Goal: Task Accomplishment & Management: Manage account settings

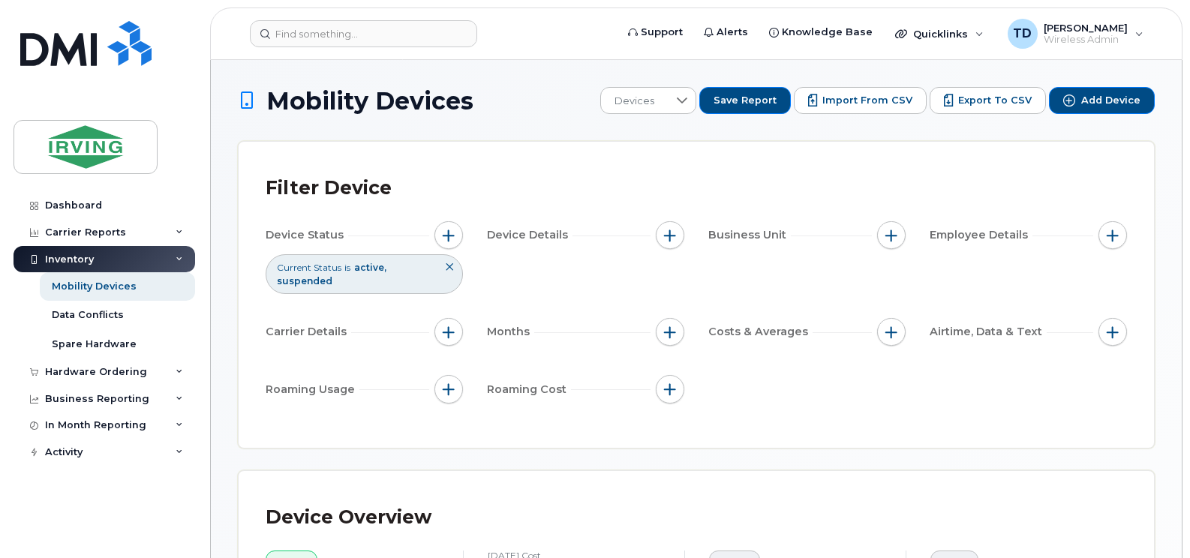
scroll to position [569, 0]
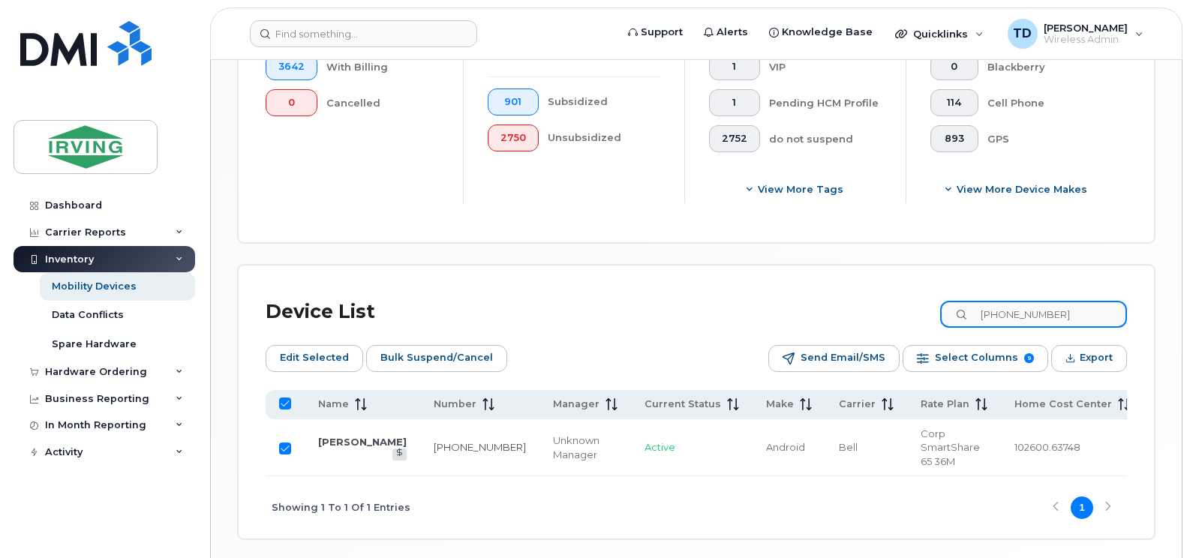
click at [1010, 319] on input "506-343-1320" at bounding box center [1033, 314] width 187 height 27
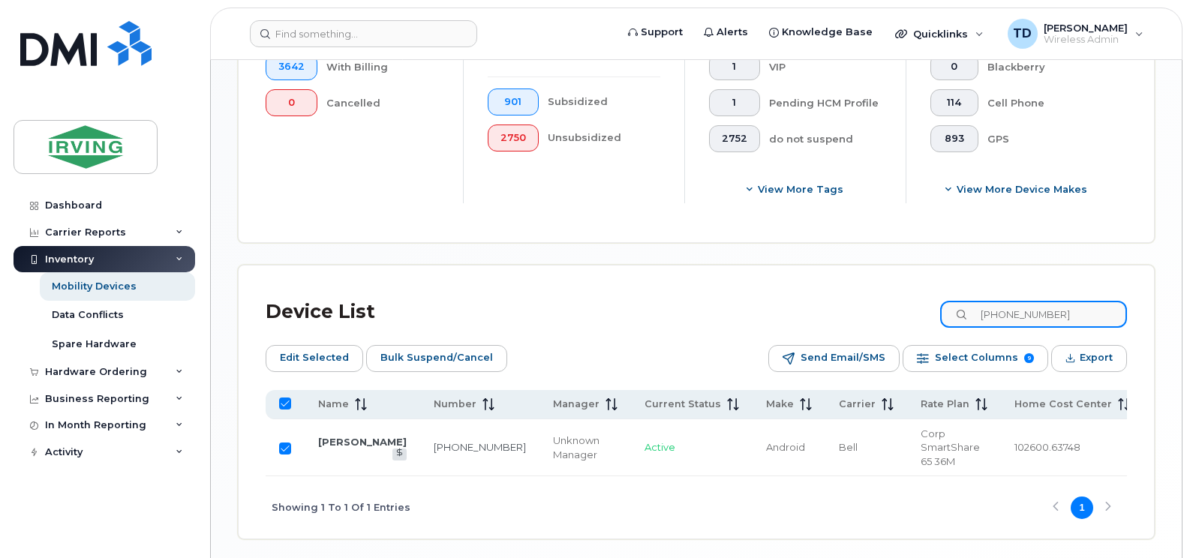
paste input "4238472"
type input "5064238472"
checkbox input "false"
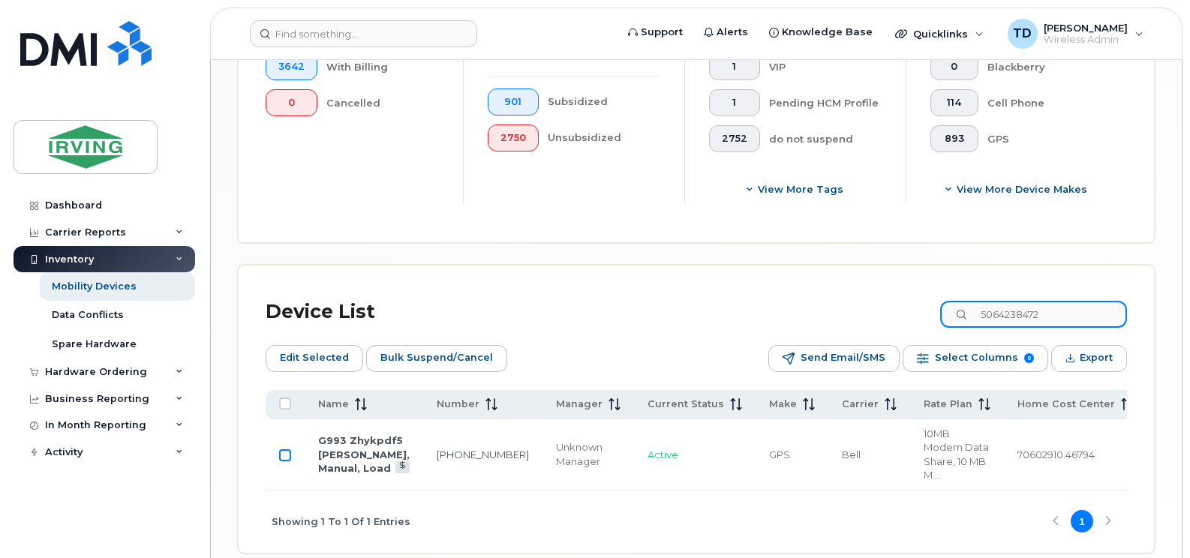
type input "5064238472"
click at [290, 449] on input "Row Unselected" at bounding box center [285, 455] width 12 height 12
checkbox input "true"
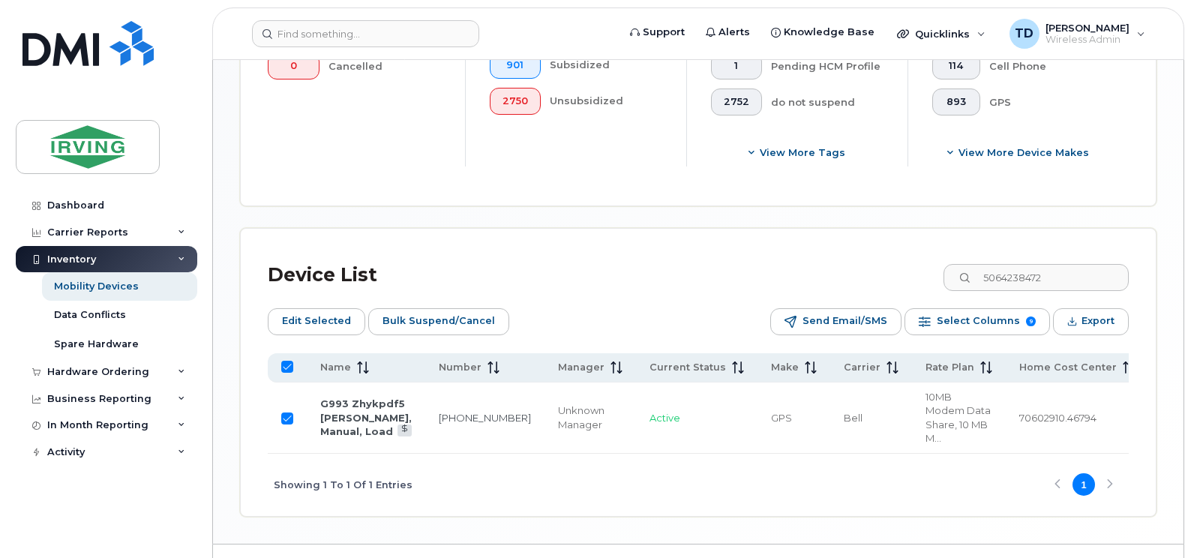
scroll to position [626, 0]
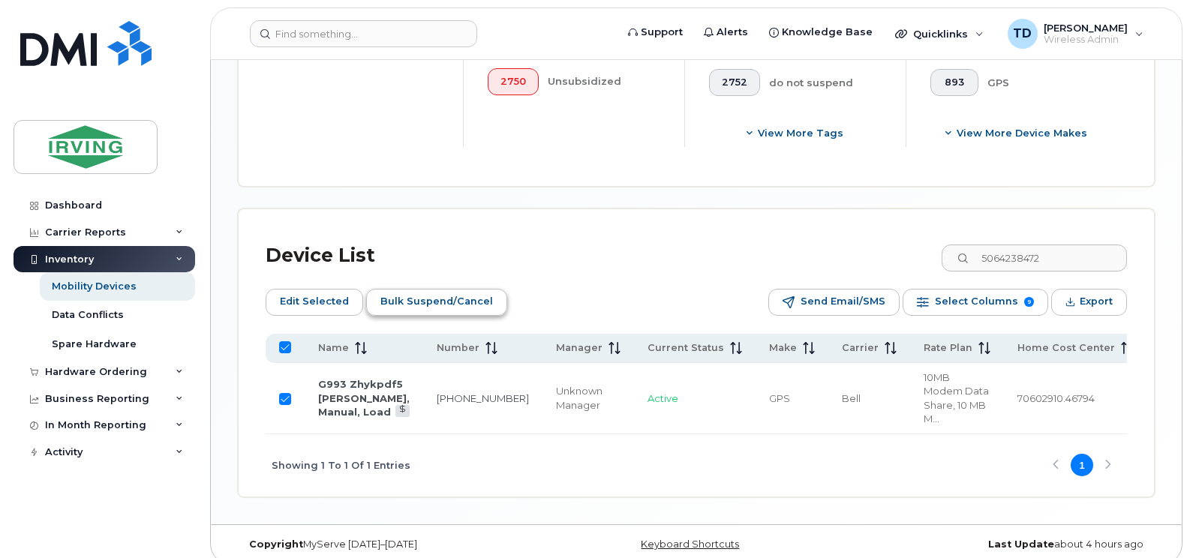
click at [423, 305] on span "Bulk Suspend/Cancel" at bounding box center [436, 301] width 113 height 23
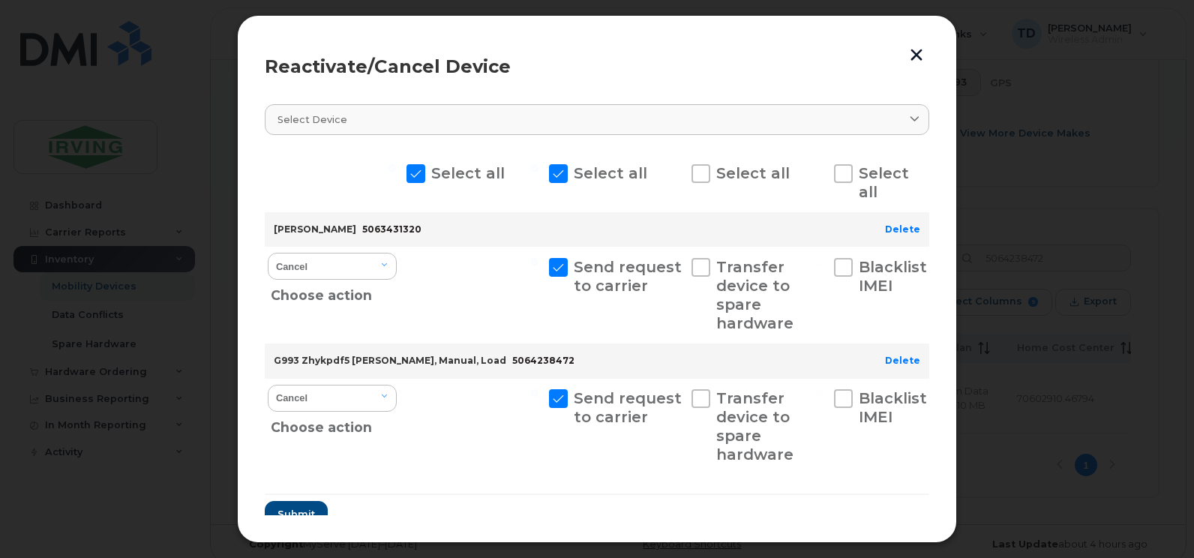
click at [921, 52] on button "button" at bounding box center [916, 54] width 23 height 25
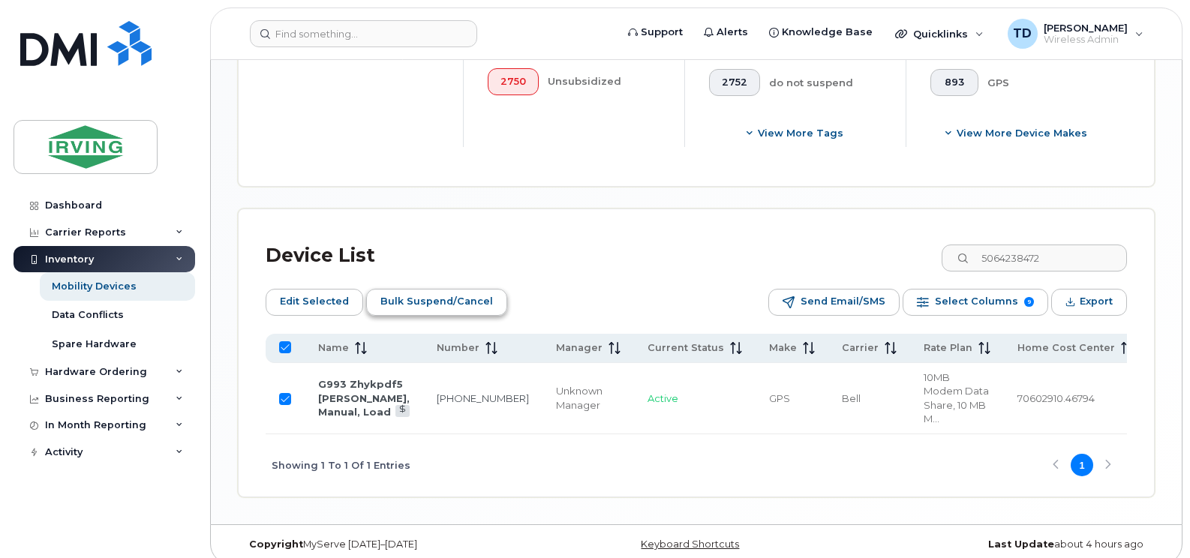
click at [401, 297] on span "Bulk Suspend/Cancel" at bounding box center [436, 301] width 113 height 23
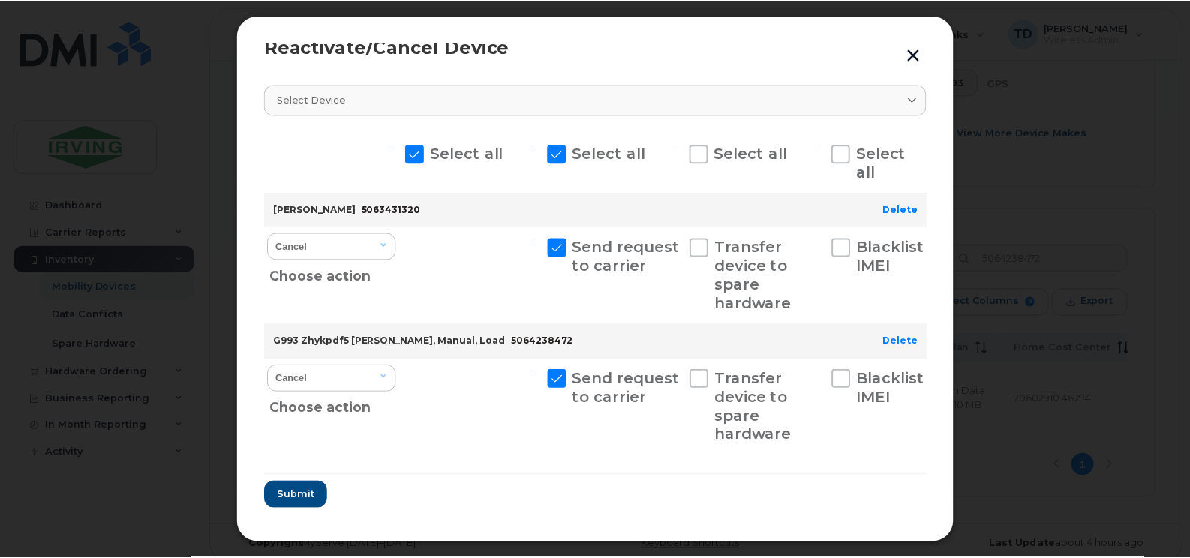
scroll to position [31, 0]
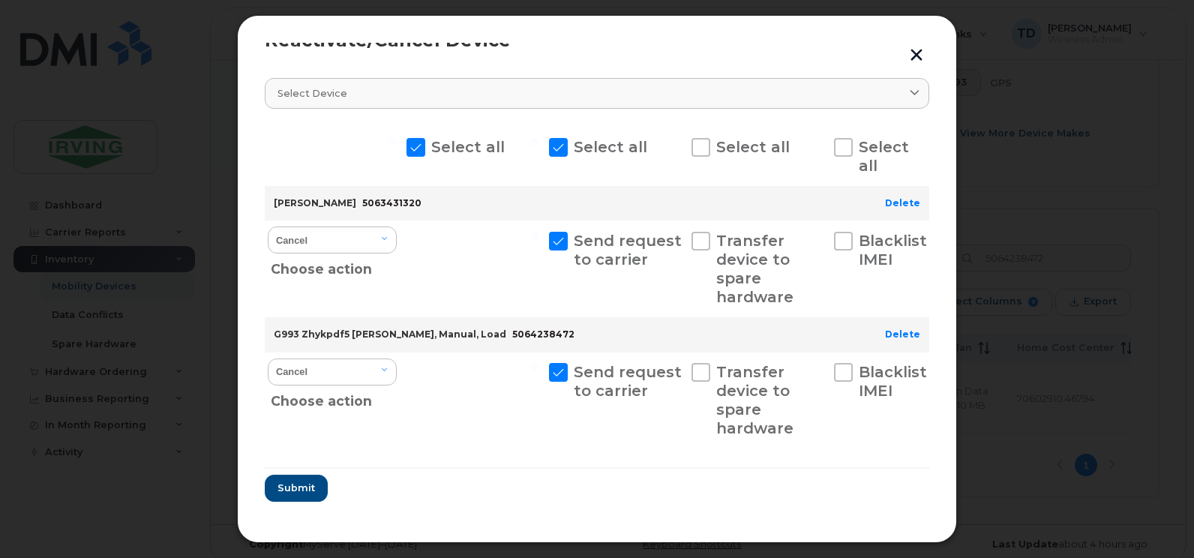
click at [914, 54] on button "button" at bounding box center [916, 54] width 23 height 25
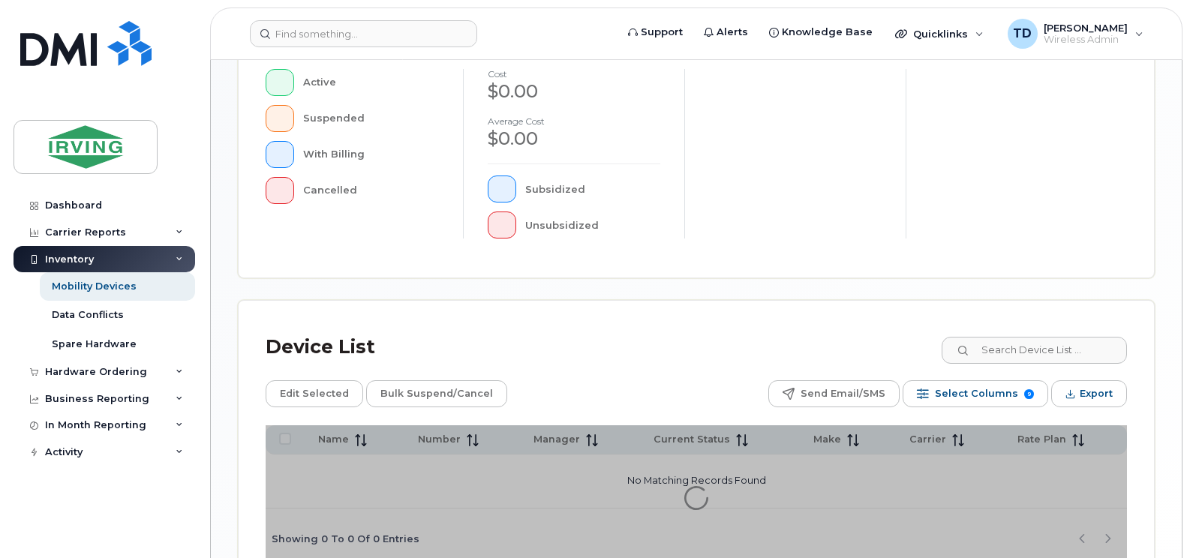
scroll to position [450, 0]
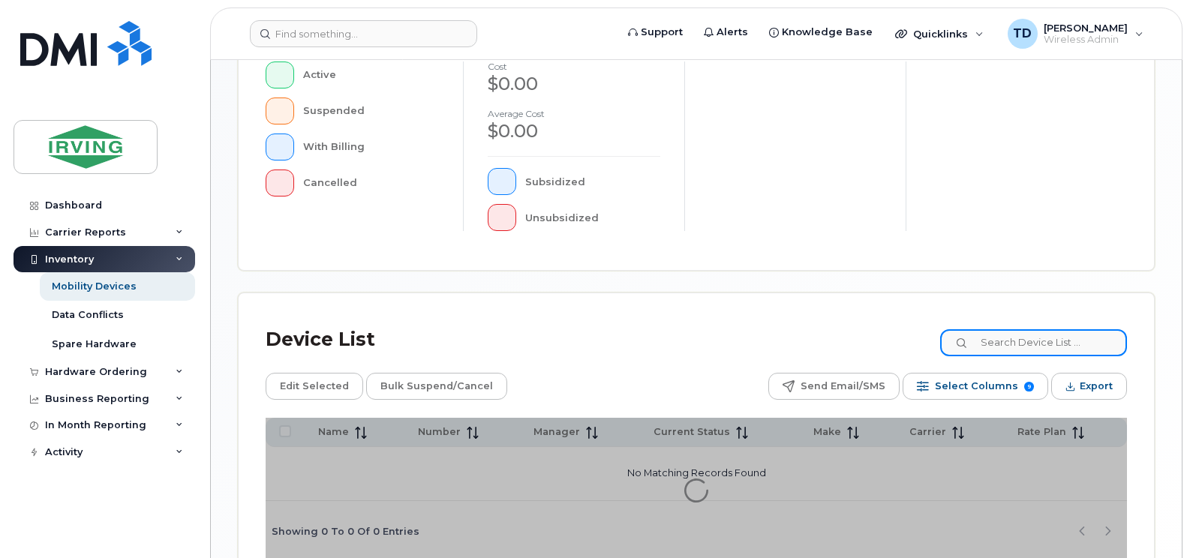
click at [1017, 343] on input at bounding box center [1033, 342] width 187 height 27
paste input "5064238472"
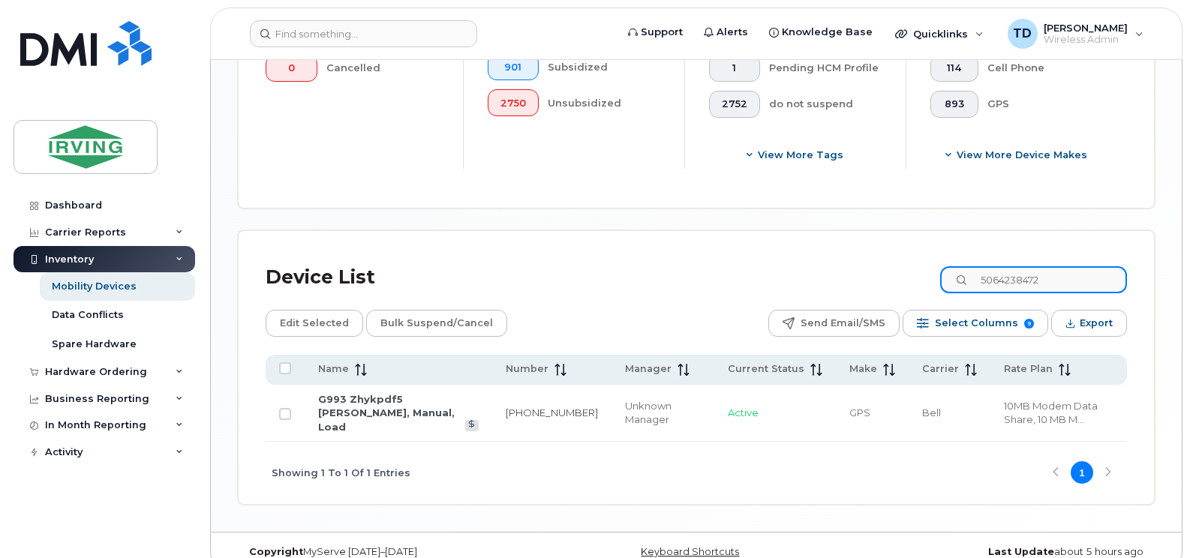
scroll to position [572, 0]
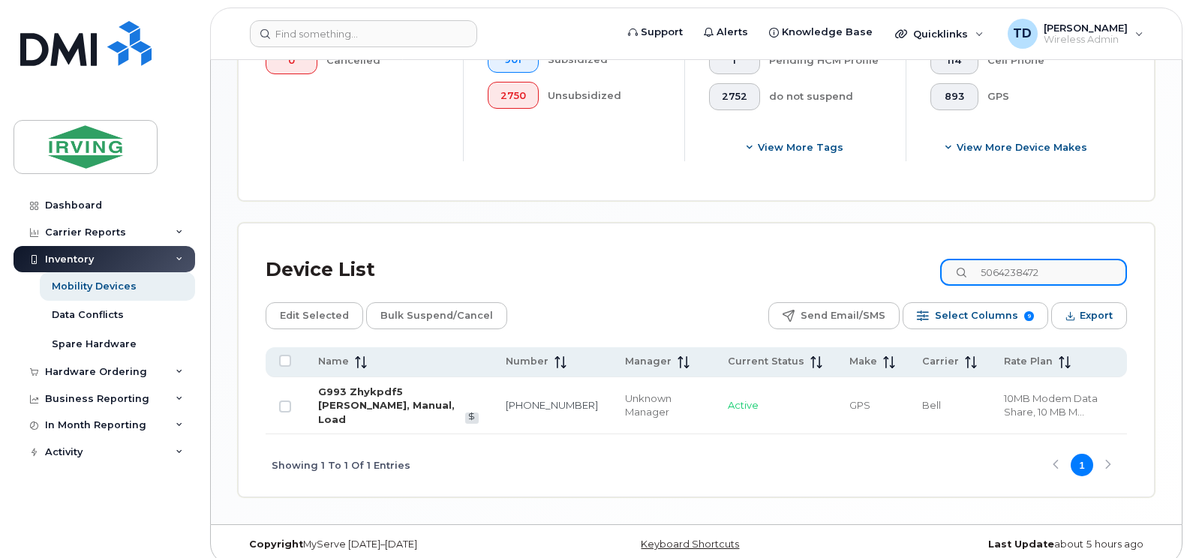
type input "5064238472"
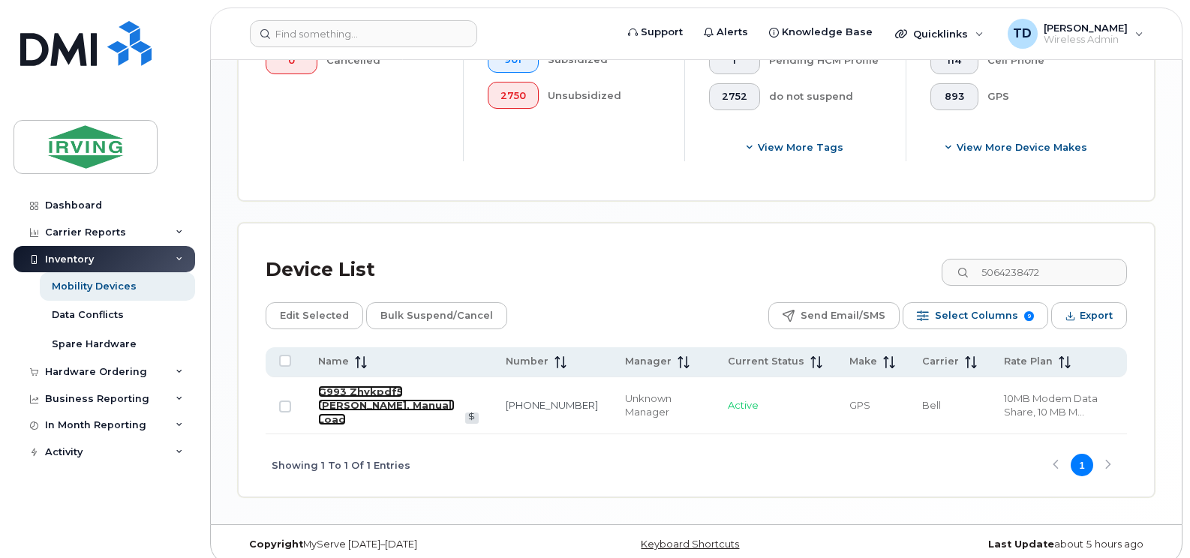
click at [381, 389] on link "G993 Zhykpdf5 Mathieu Daigle, Manual, Load" at bounding box center [386, 406] width 137 height 40
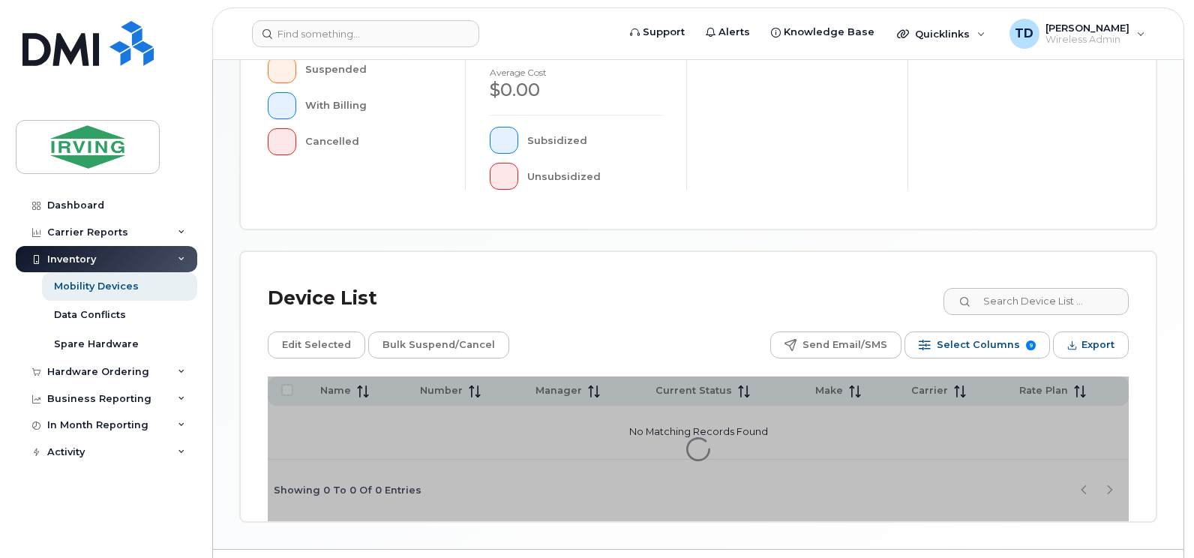
scroll to position [530, 0]
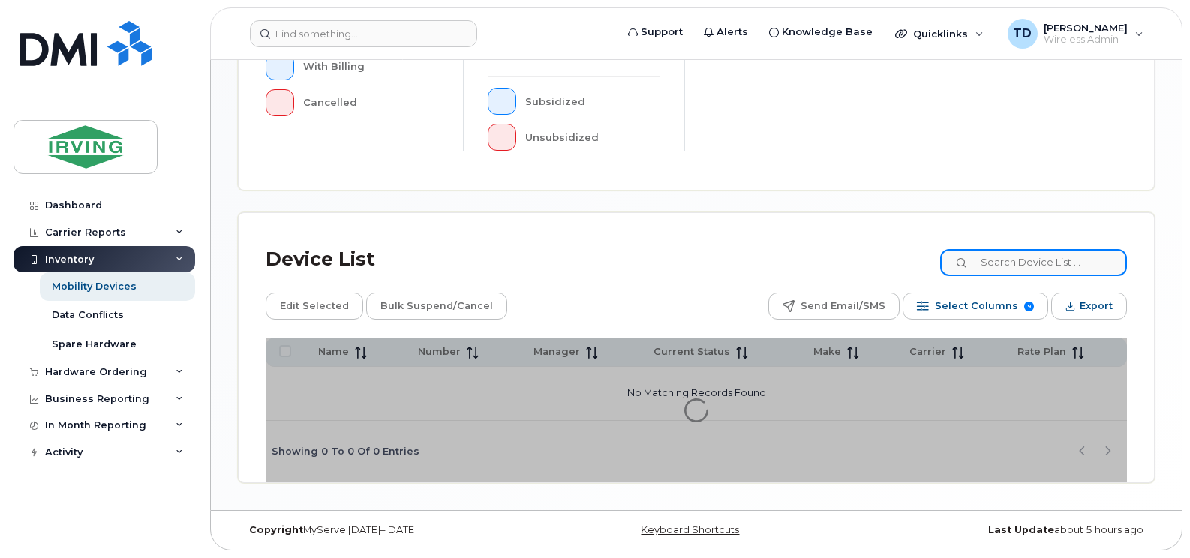
click at [1025, 263] on input at bounding box center [1033, 262] width 187 height 27
paste input "5064238472"
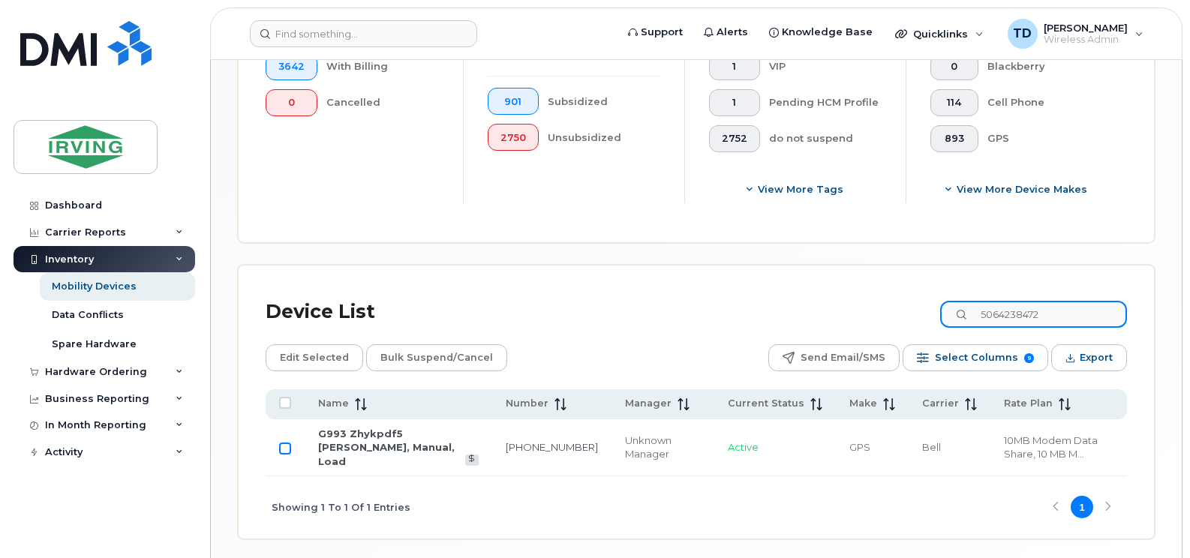
type input "5064238472"
click at [283, 443] on input "Row Unselected" at bounding box center [285, 449] width 12 height 12
checkbox input "true"
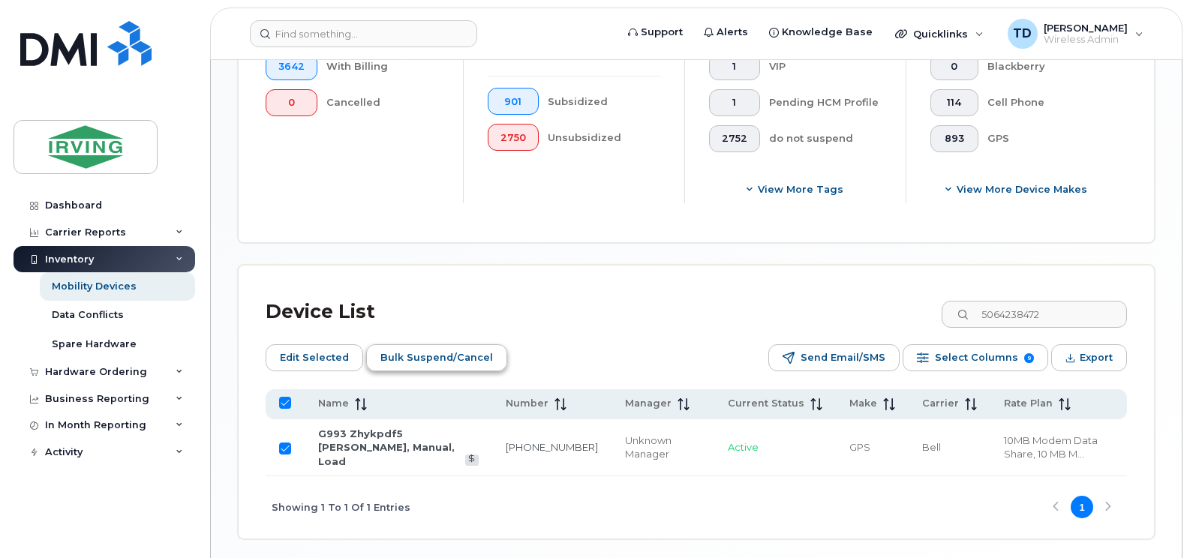
click at [415, 362] on span "Bulk Suspend/Cancel" at bounding box center [436, 358] width 113 height 23
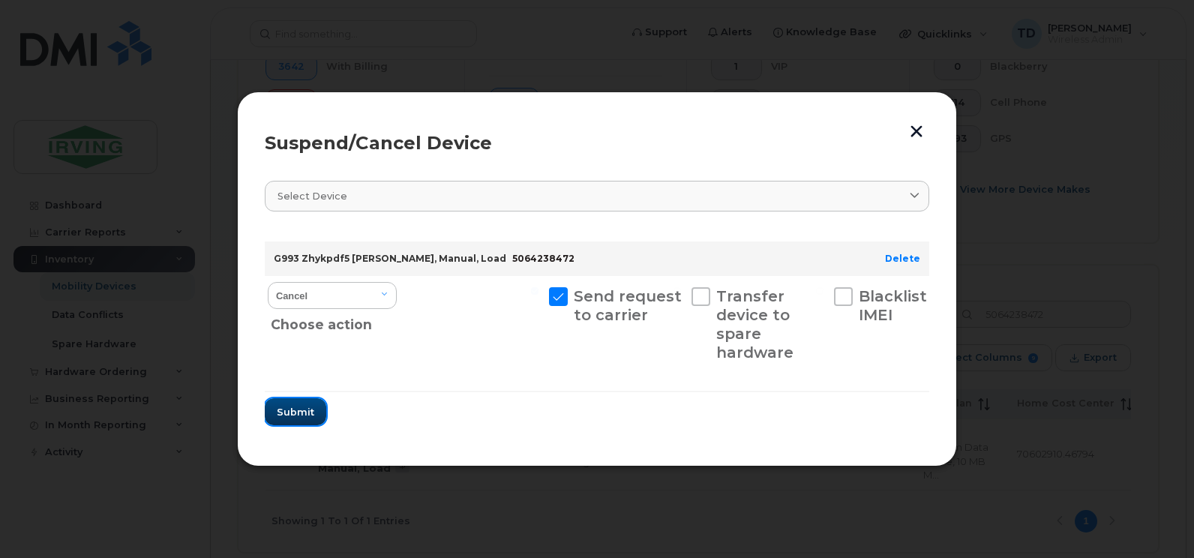
click at [283, 410] on span "Submit" at bounding box center [296, 412] width 38 height 14
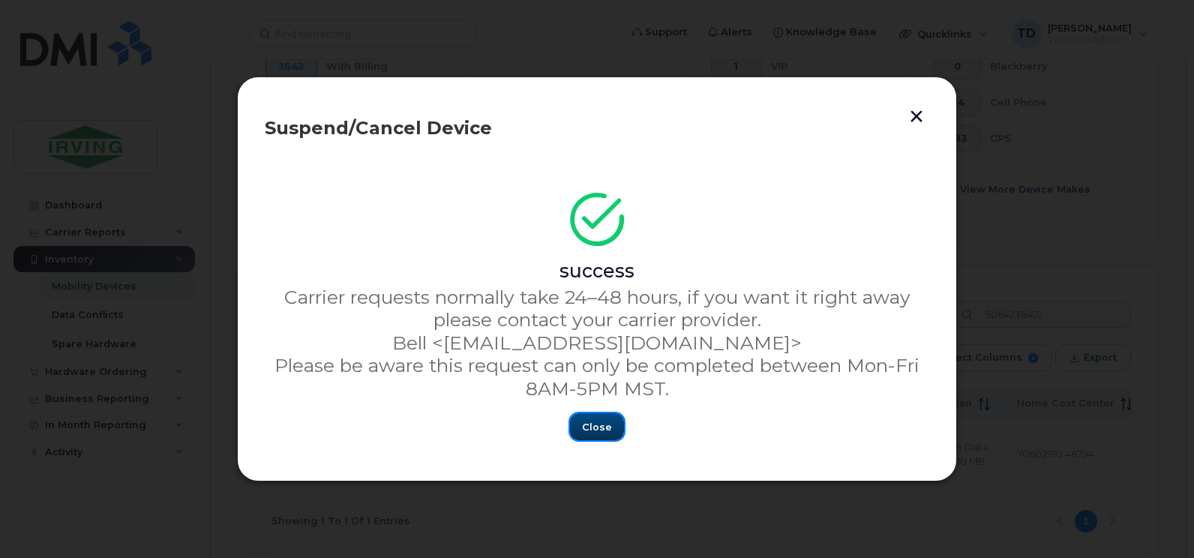
click at [599, 422] on span "Close" at bounding box center [597, 427] width 30 height 14
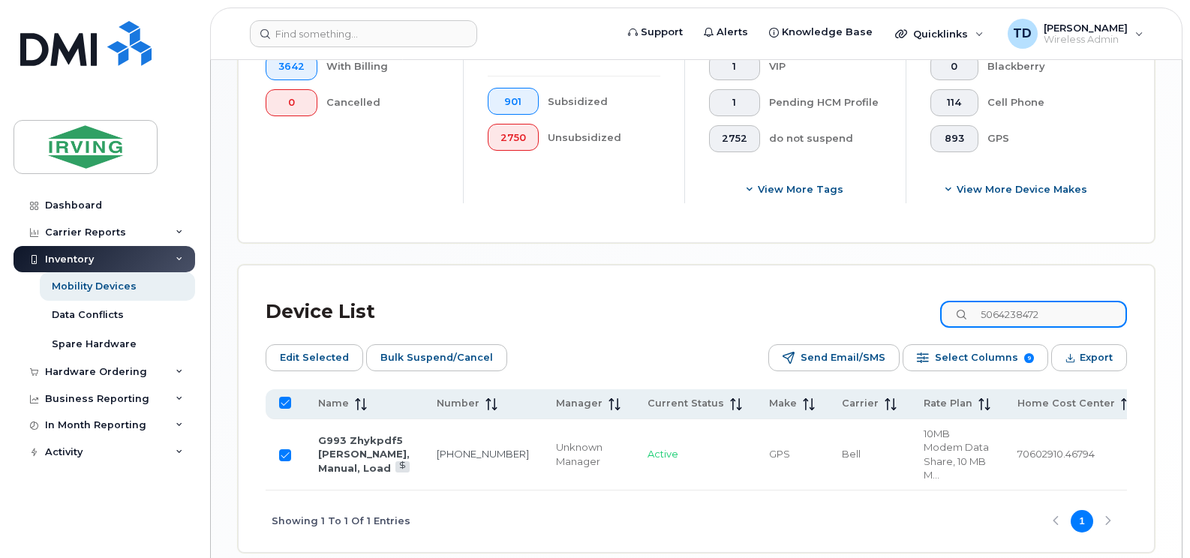
click at [1012, 308] on input "5064238472" at bounding box center [1033, 314] width 187 height 27
paste input "6540739"
type input "5066540739"
checkbox input "false"
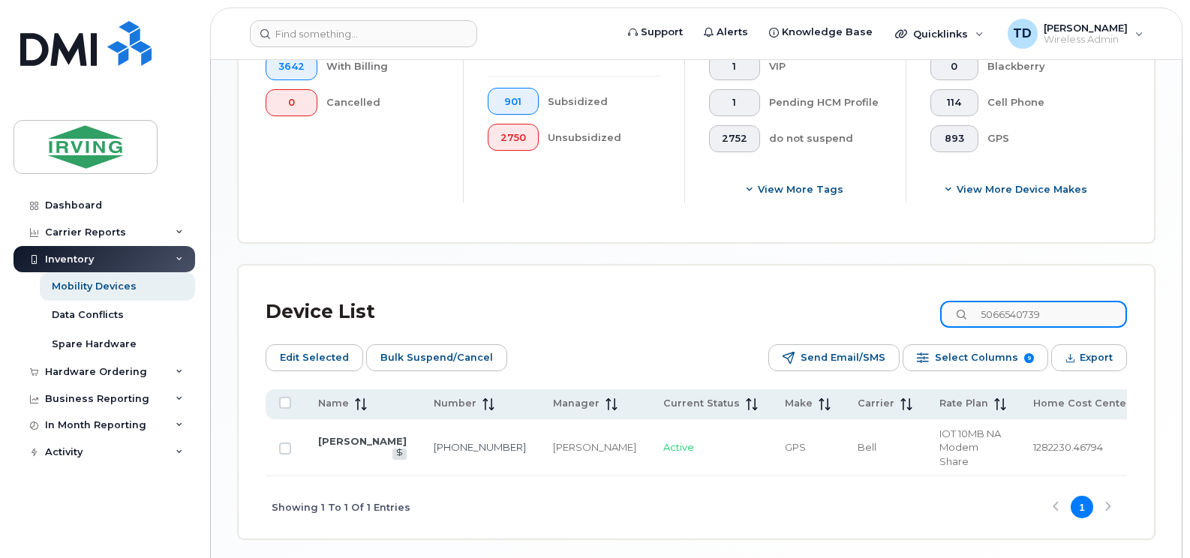
type input "5066540739"
click at [469, 357] on span "Bulk Suspend/Cancel" at bounding box center [436, 358] width 113 height 23
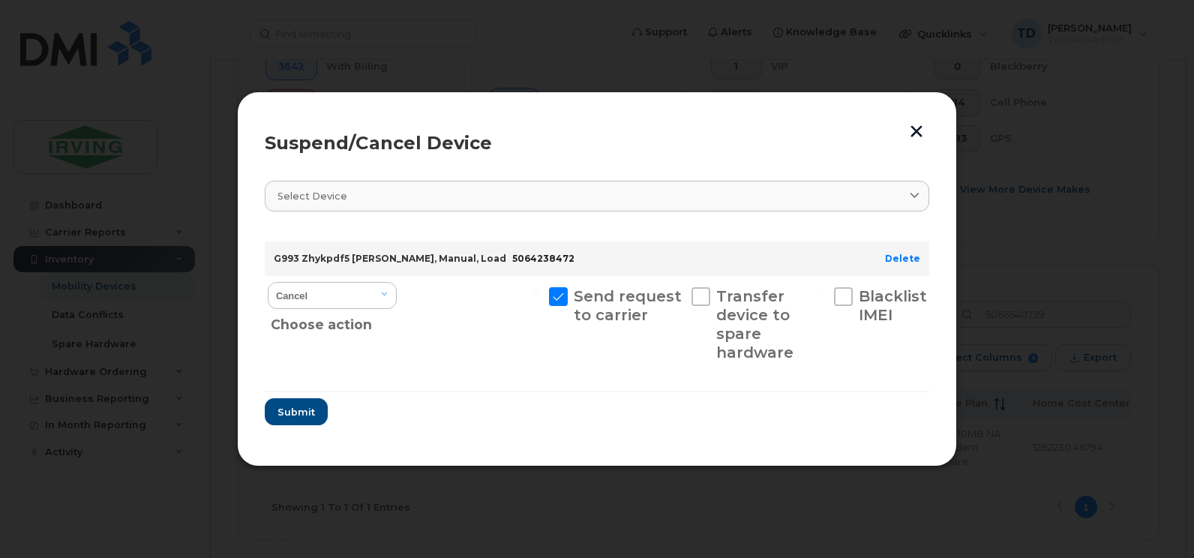
click at [921, 126] on button "button" at bounding box center [916, 131] width 23 height 25
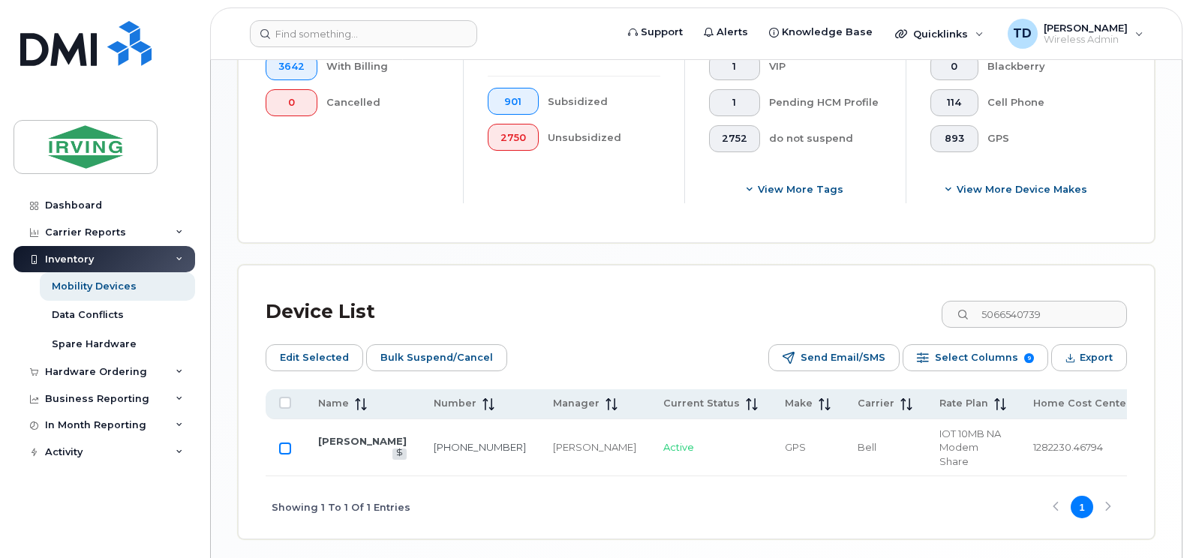
click at [289, 443] on input "Row Unselected" at bounding box center [285, 449] width 12 height 12
checkbox input "true"
click at [434, 353] on span "Bulk Suspend/Cancel" at bounding box center [436, 358] width 113 height 23
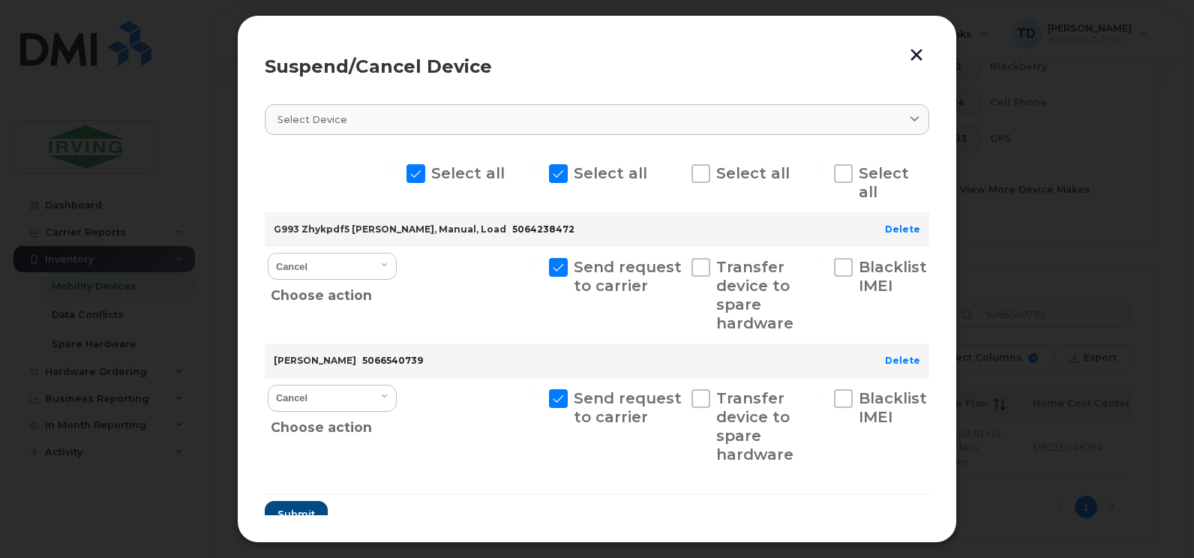
click at [916, 62] on button "button" at bounding box center [916, 54] width 23 height 25
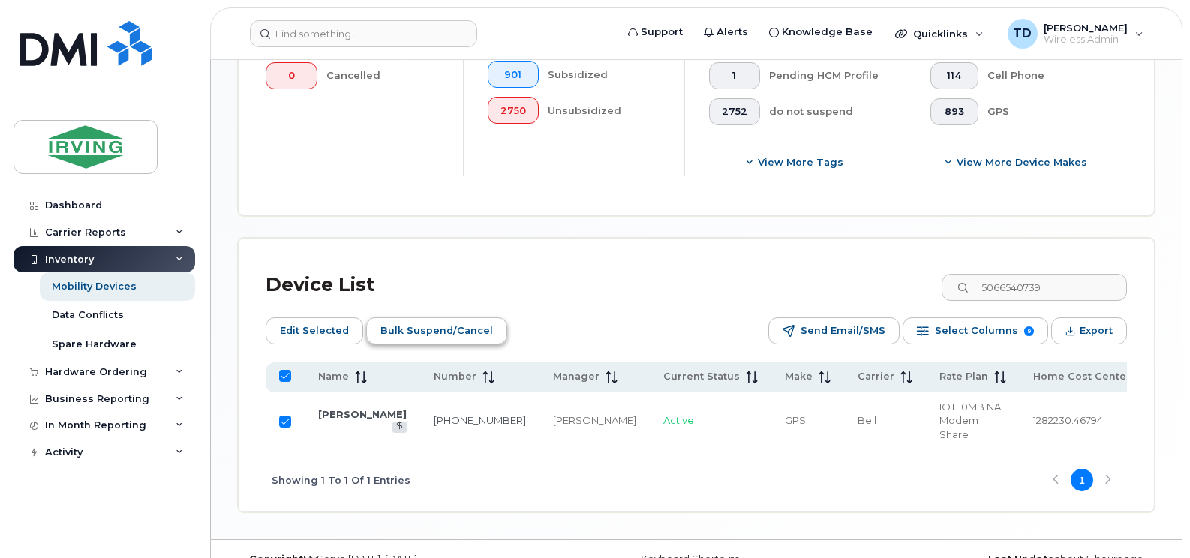
scroll to position [572, 0]
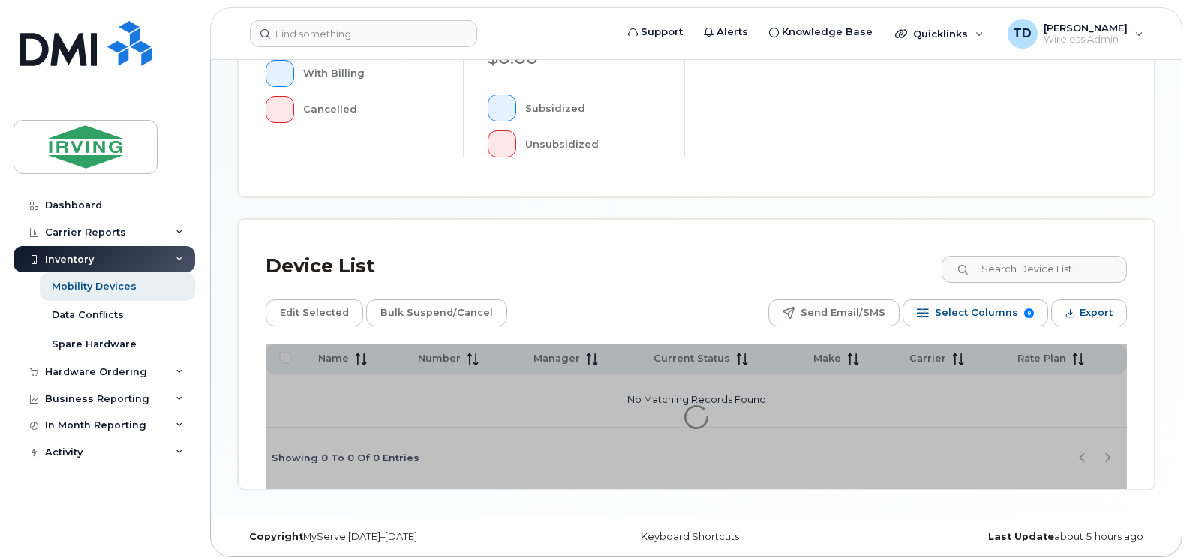
scroll to position [530, 0]
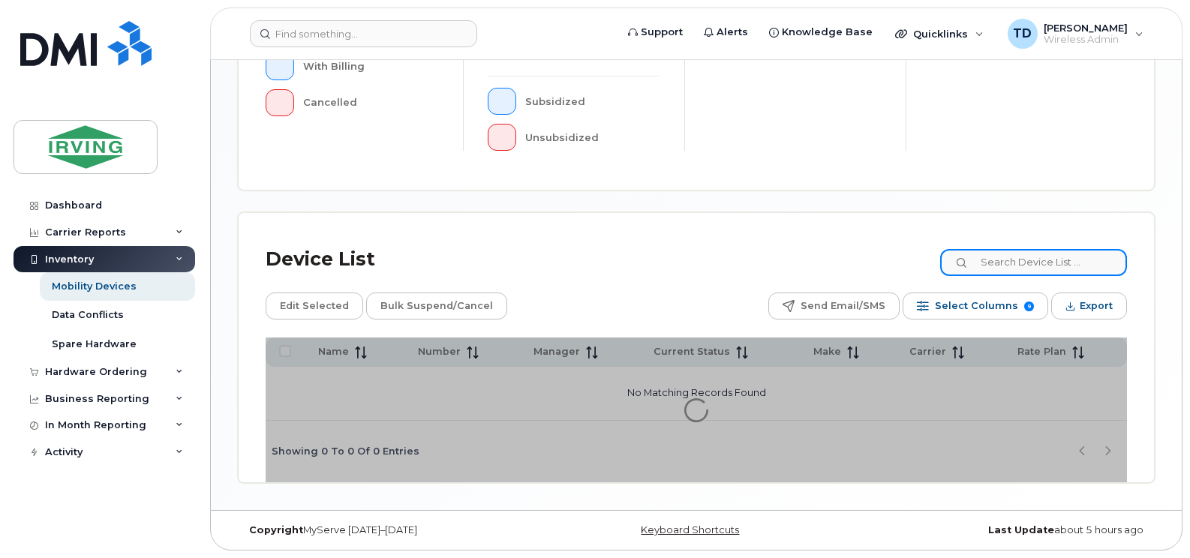
click at [1033, 260] on input at bounding box center [1033, 262] width 187 height 27
paste input "5066540739"
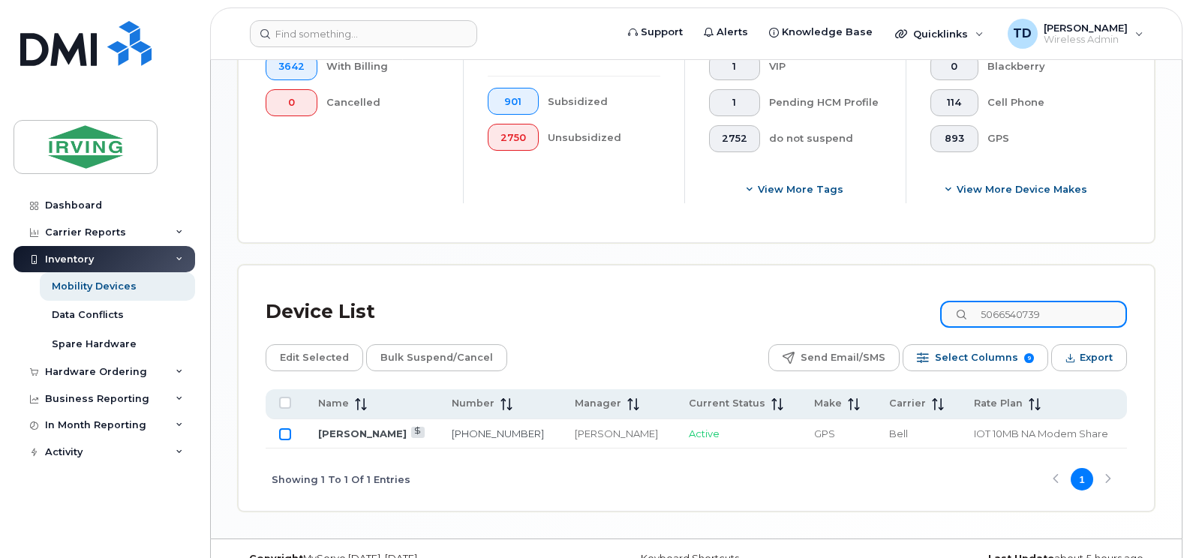
type input "5066540739"
click at [287, 435] on input "Row Unselected" at bounding box center [285, 434] width 12 height 12
checkbox input "true"
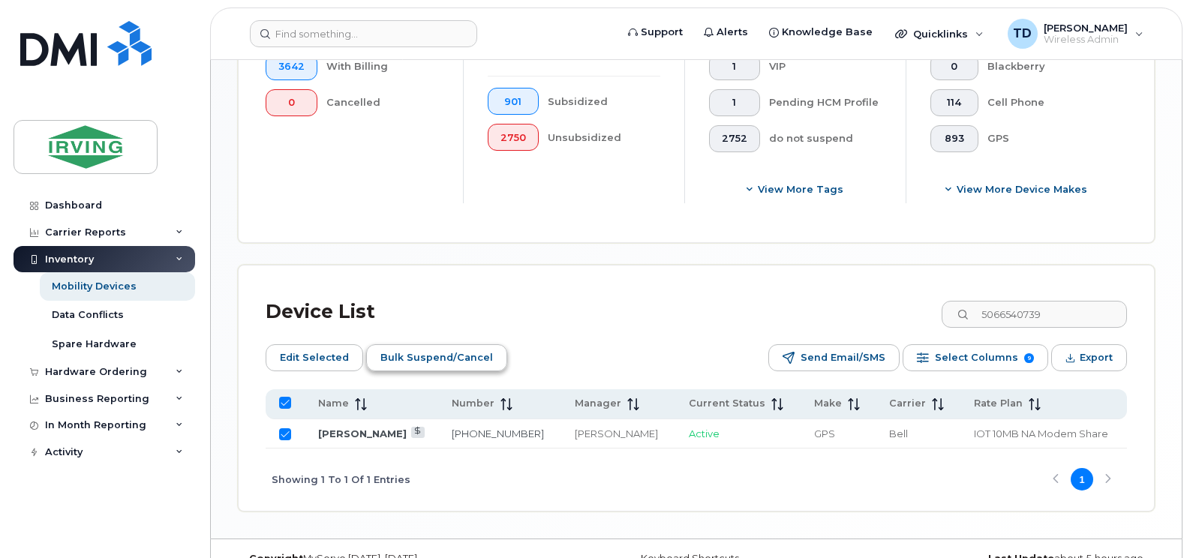
click at [439, 357] on span "Bulk Suspend/Cancel" at bounding box center [436, 358] width 113 height 23
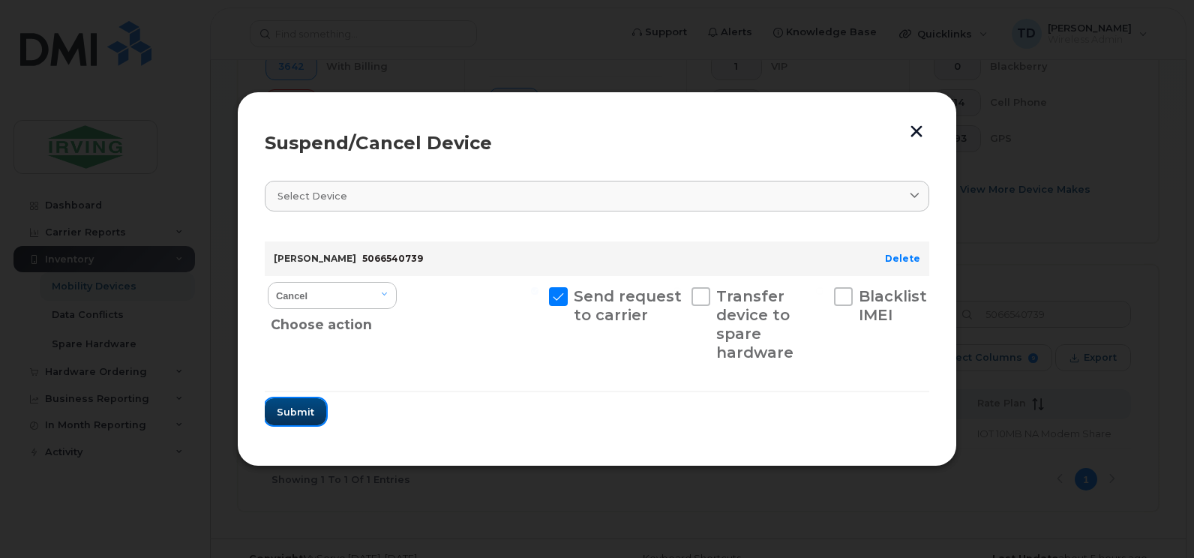
click at [296, 417] on span "Submit" at bounding box center [296, 412] width 38 height 14
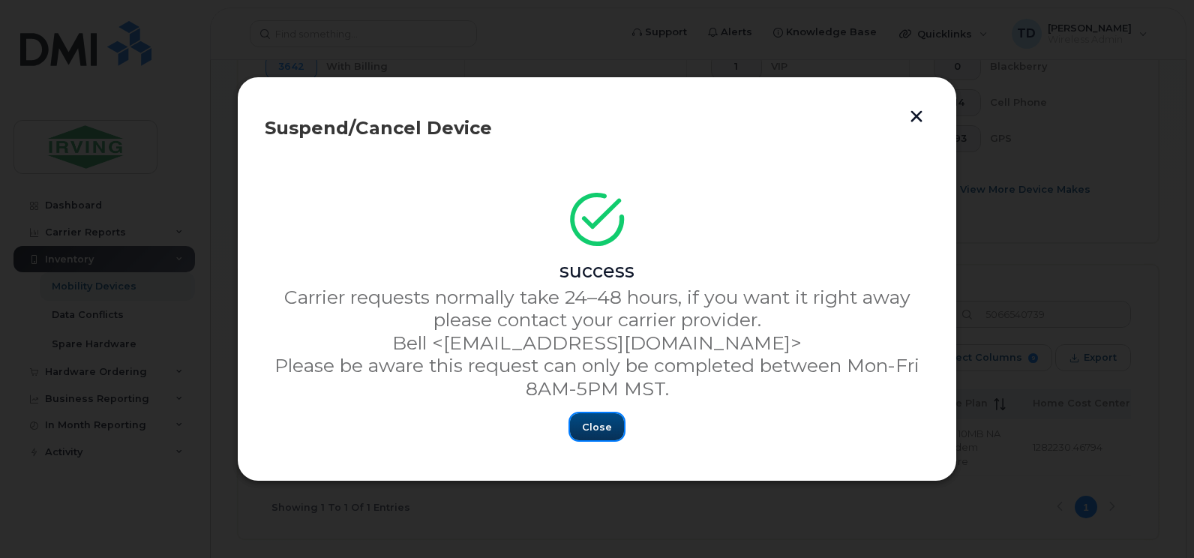
click at [590, 426] on span "Close" at bounding box center [597, 427] width 30 height 14
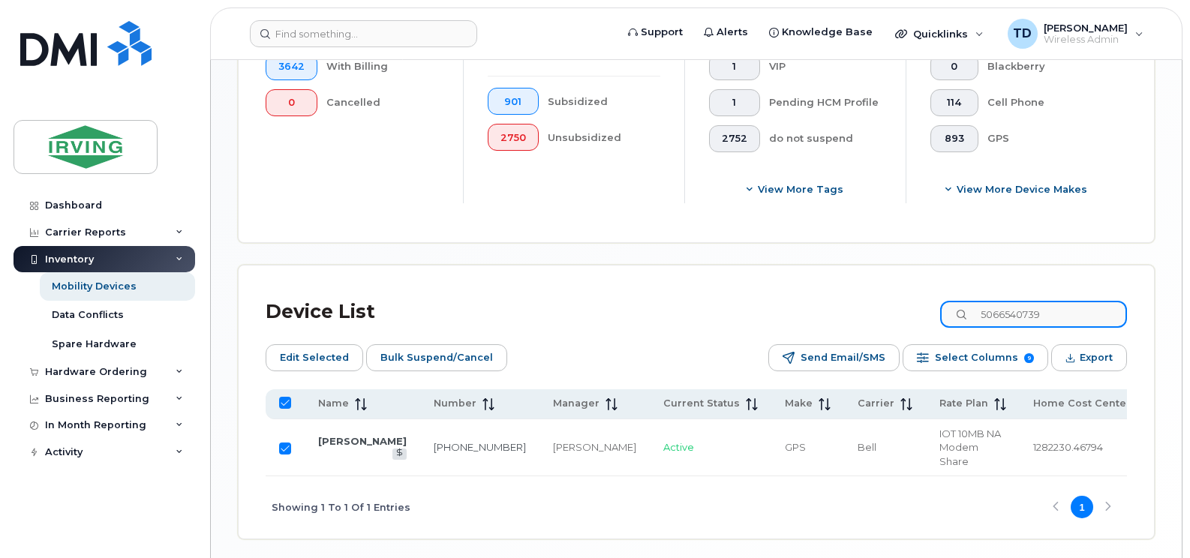
click at [1017, 319] on input "5066540739" at bounding box center [1033, 314] width 187 height 27
paste input "343074"
type input "5063430749"
checkbox input "false"
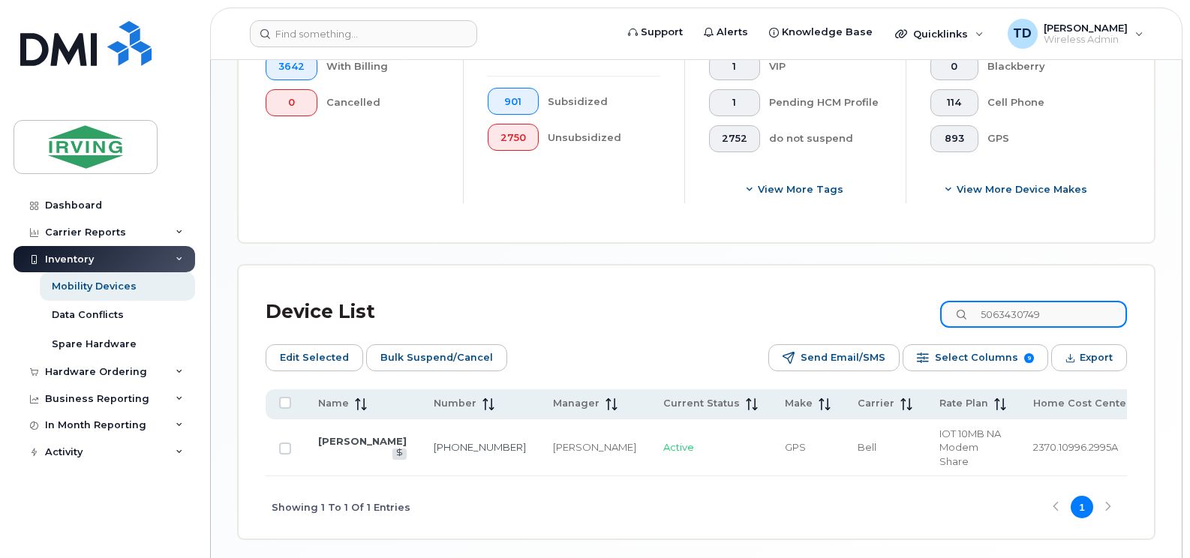
type input "5063430749"
click at [285, 443] on input "Row Unselected" at bounding box center [285, 449] width 12 height 12
checkbox input "true"
click at [450, 359] on span "Bulk Suspend/Cancel" at bounding box center [436, 358] width 113 height 23
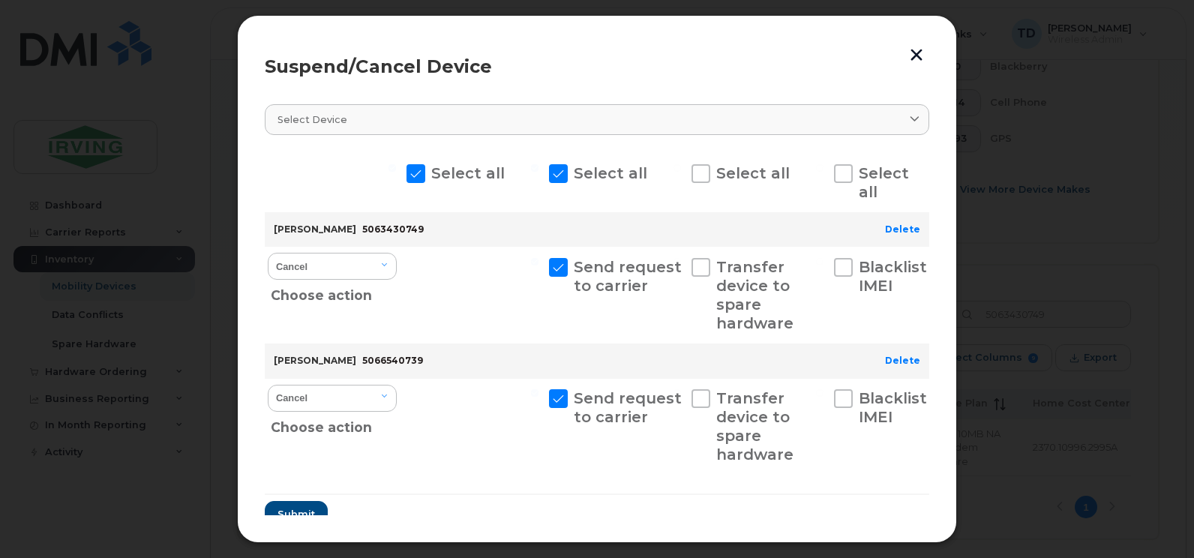
click at [926, 54] on button "button" at bounding box center [916, 54] width 23 height 25
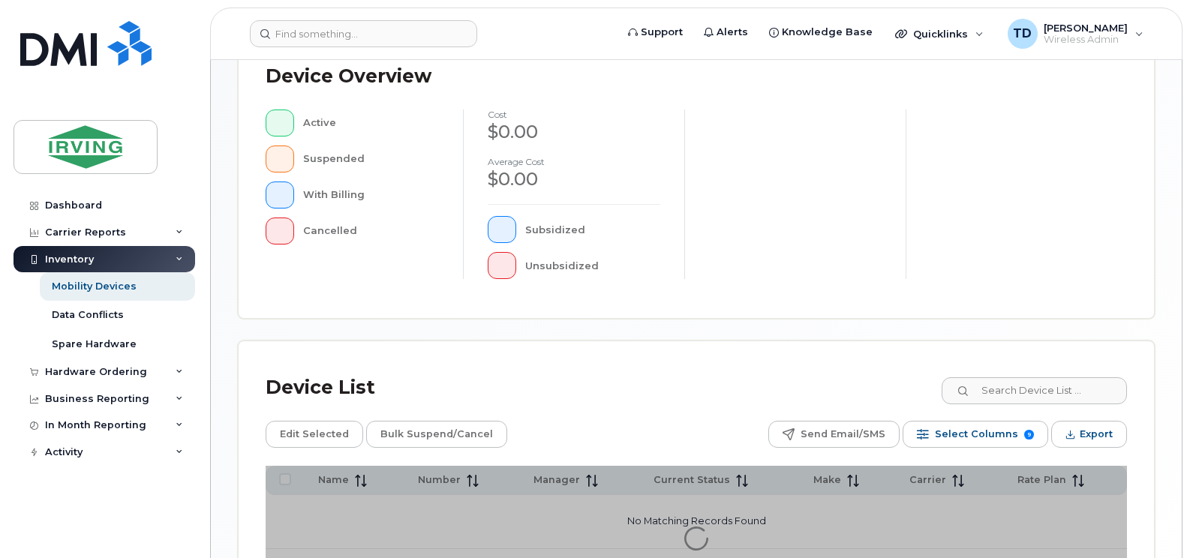
scroll to position [530, 0]
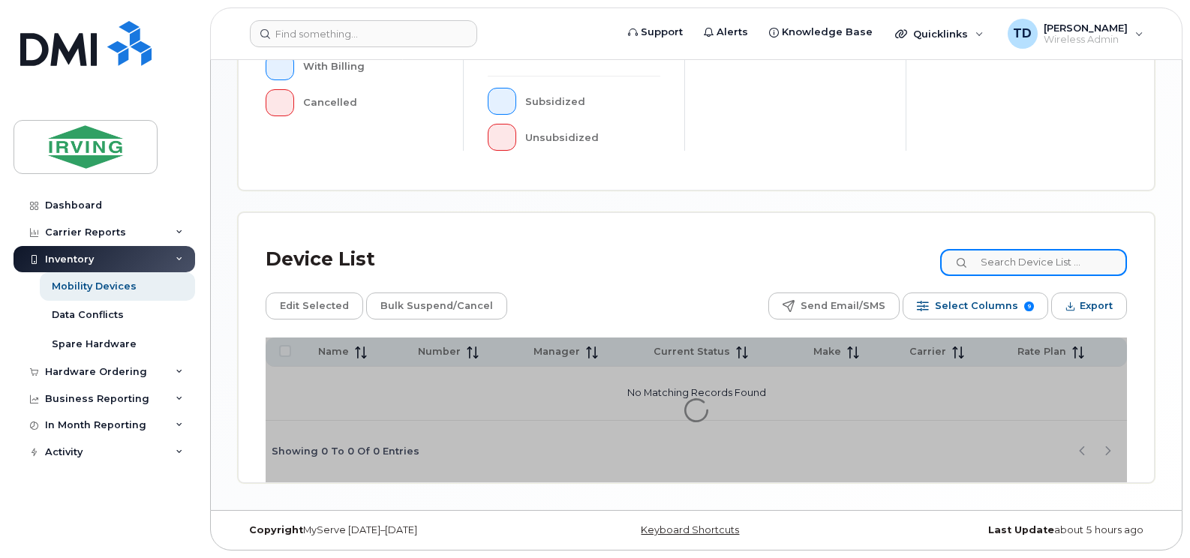
click at [1007, 254] on input at bounding box center [1033, 262] width 187 height 27
paste input "5063430749"
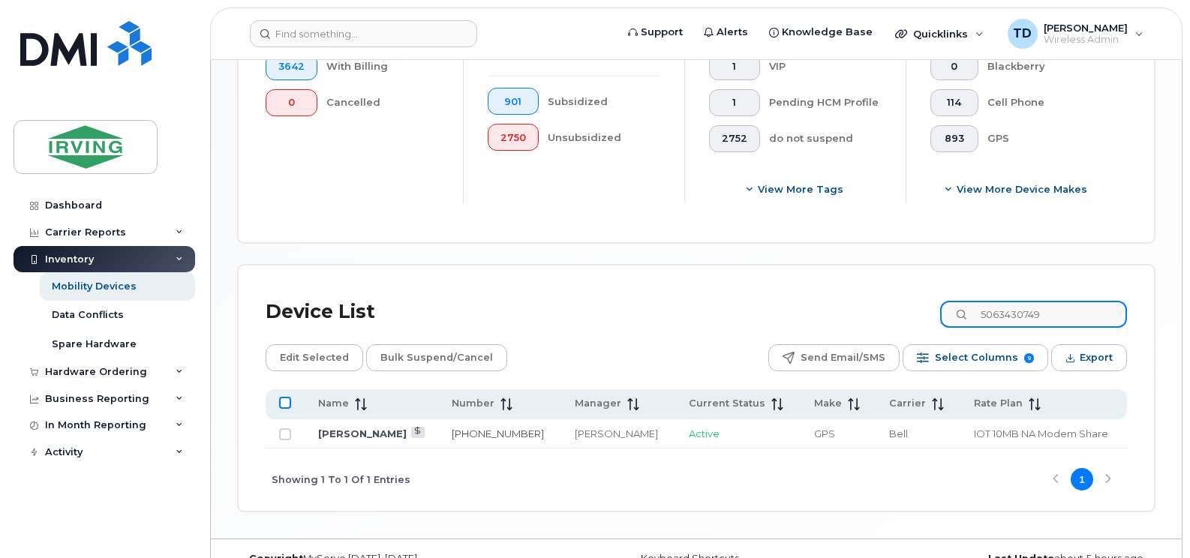
type input "5063430749"
click at [290, 405] on input "All items unselected" at bounding box center [285, 403] width 12 height 12
checkbox input "true"
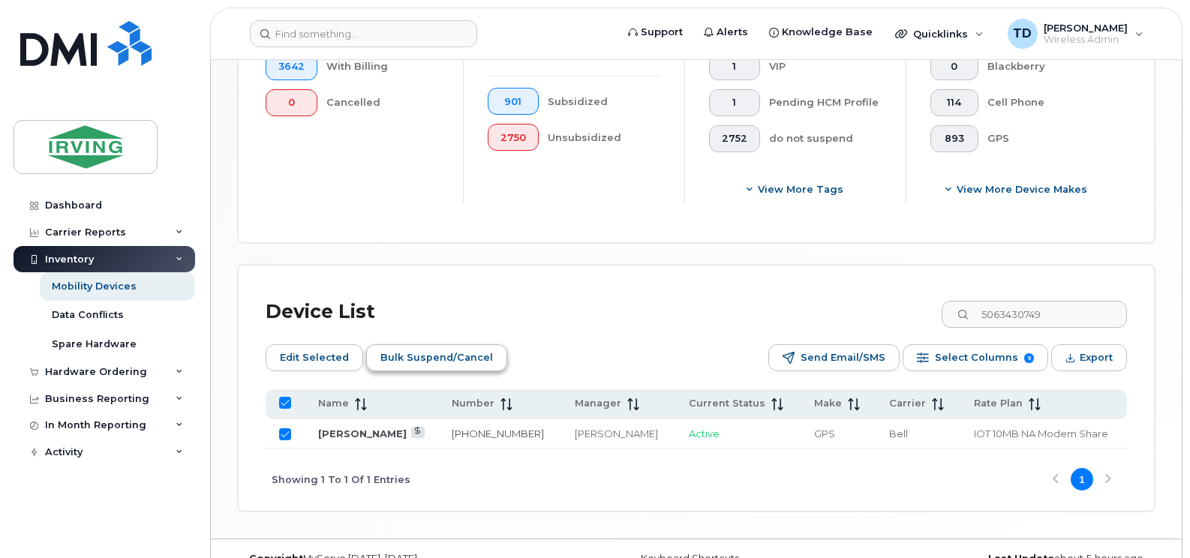
click at [470, 356] on span "Bulk Suspend/Cancel" at bounding box center [436, 358] width 113 height 23
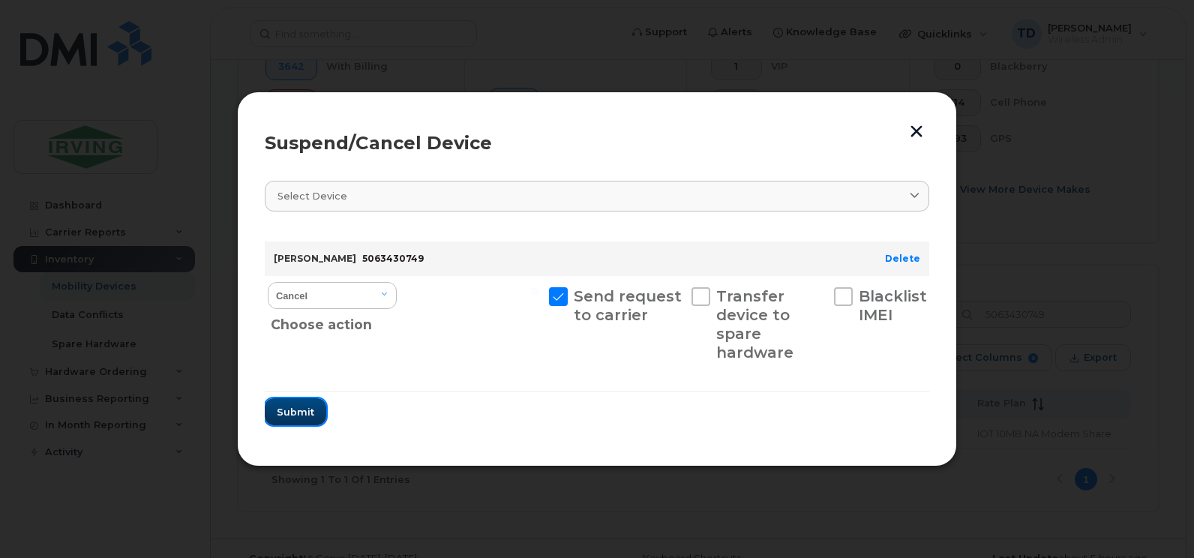
click at [303, 416] on span "Submit" at bounding box center [296, 412] width 38 height 14
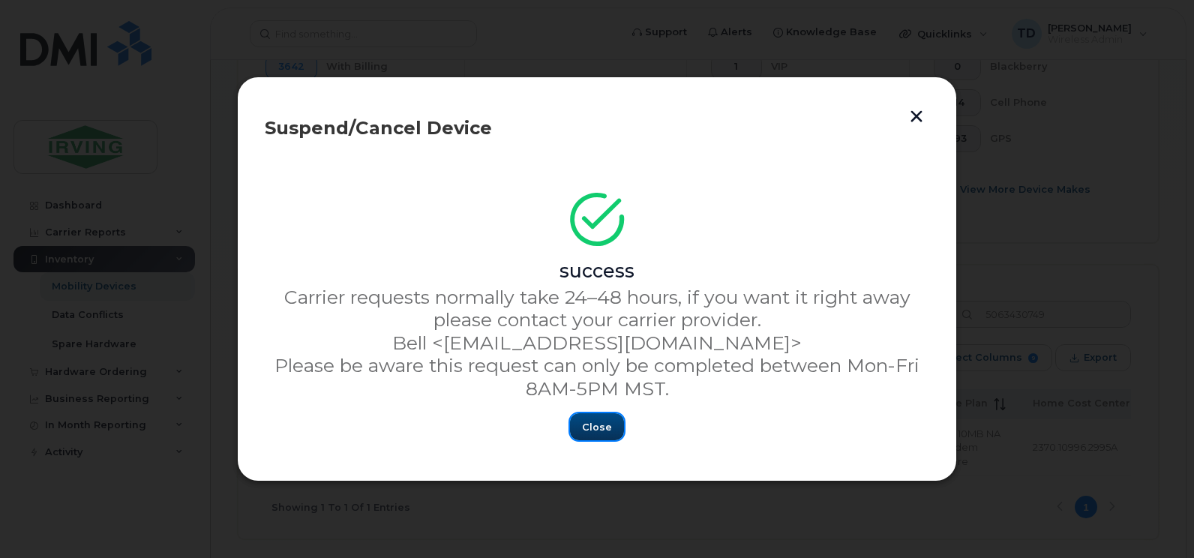
click at [598, 434] on span "Close" at bounding box center [597, 427] width 30 height 14
